Goal: Transaction & Acquisition: Purchase product/service

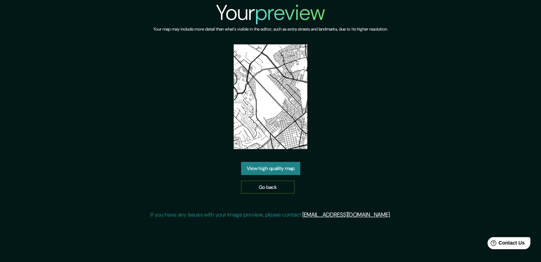
click at [259, 189] on link "Go back" at bounding box center [268, 186] width 54 height 13
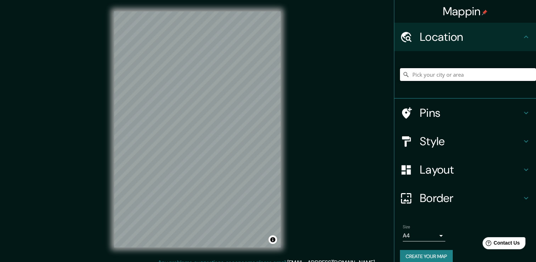
click at [448, 75] on input "Pick your city or area" at bounding box center [468, 74] width 136 height 13
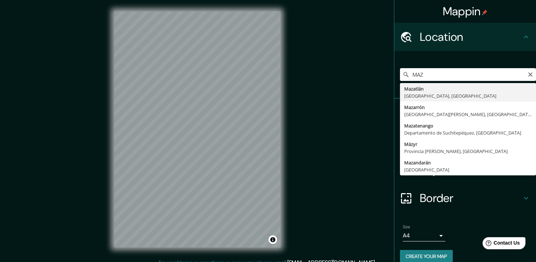
type input "Mazatlán, Sinaloa, México"
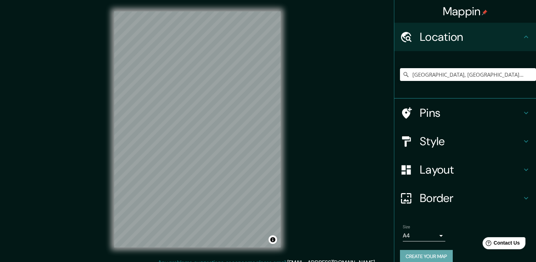
click at [415, 249] on button "Create your map" at bounding box center [426, 255] width 53 height 13
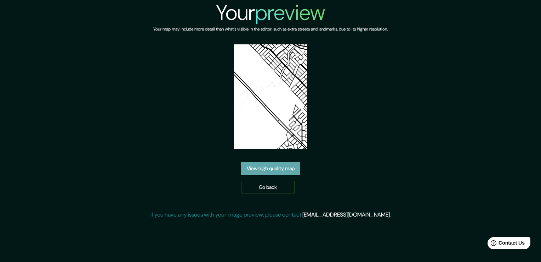
click at [288, 167] on link "View high quality map" at bounding box center [270, 168] width 59 height 13
